Goal: Find specific page/section: Find specific page/section

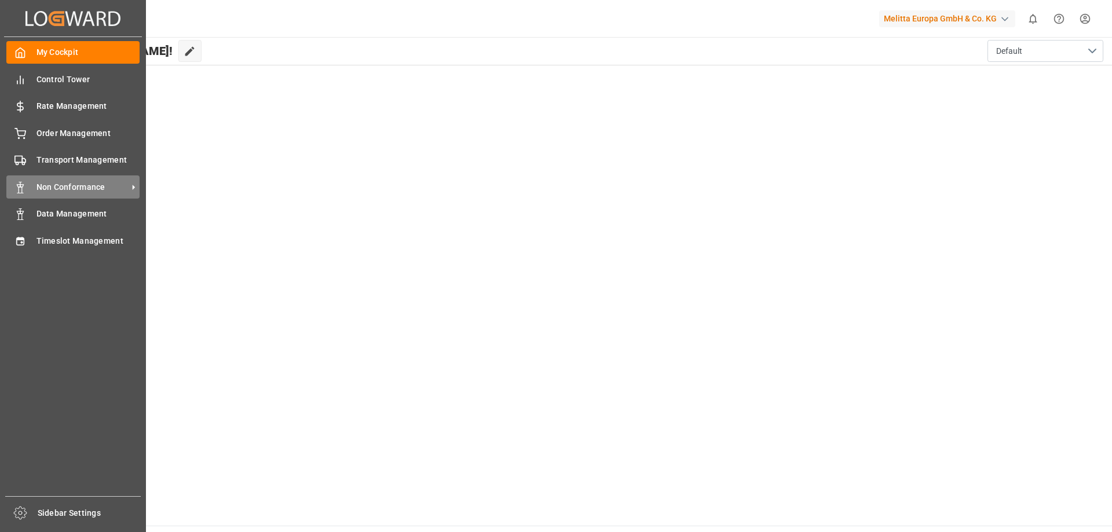
click at [67, 181] on span "Non Conformance" at bounding box center [82, 187] width 92 height 12
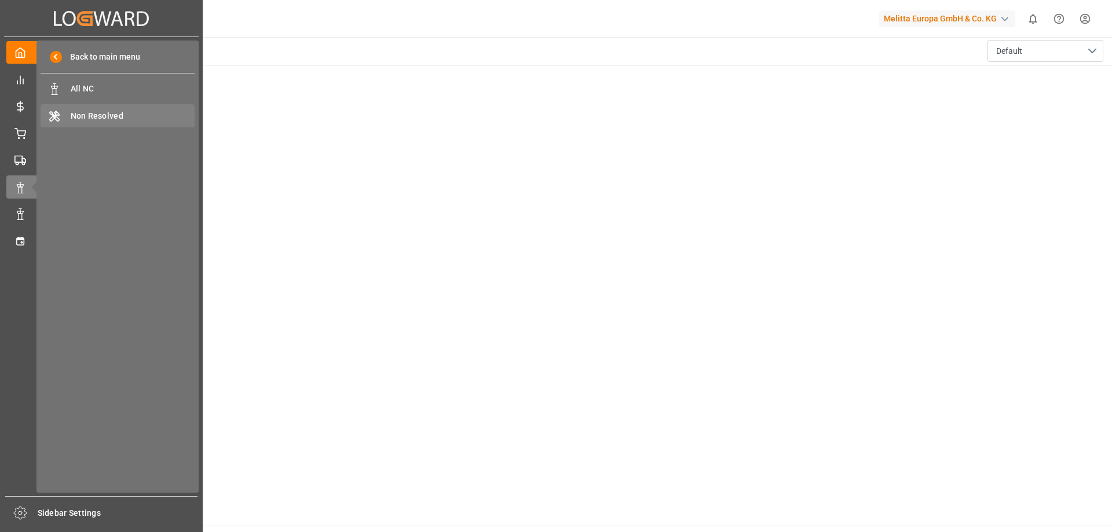
click at [108, 118] on span "Non Resolved" at bounding box center [133, 116] width 125 height 12
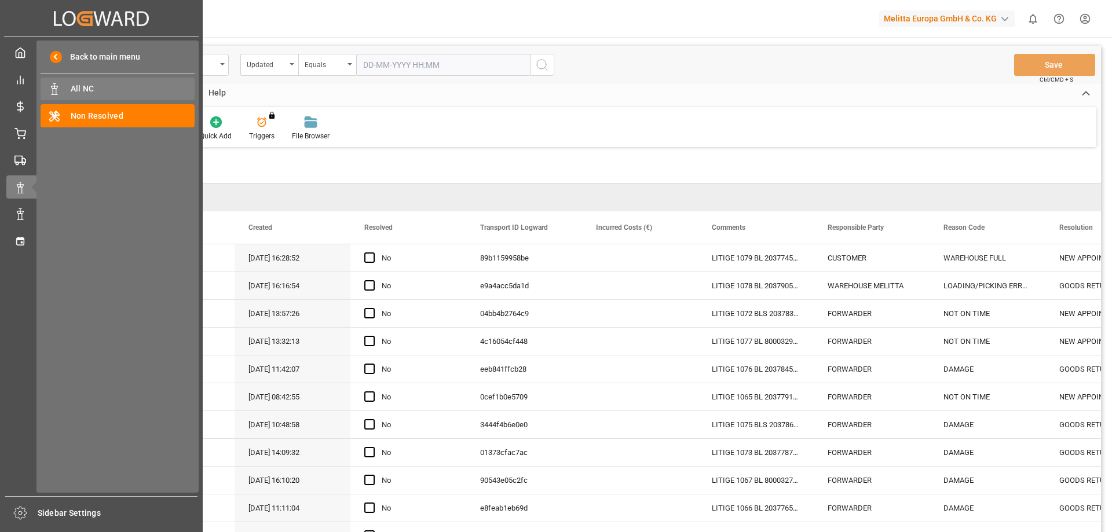
click at [109, 89] on span "All NC" at bounding box center [133, 89] width 125 height 12
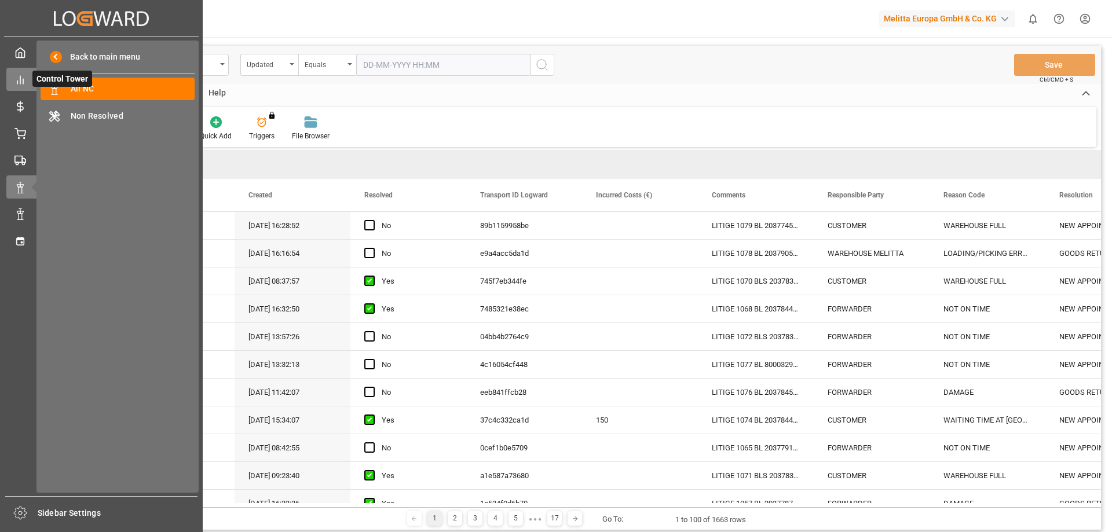
click at [20, 78] on line at bounding box center [20, 80] width 0 height 8
